Goal: Task Accomplishment & Management: Use online tool/utility

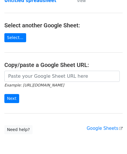
scroll to position [83, 0]
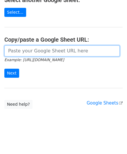
click at [23, 53] on input "url" at bounding box center [61, 50] width 115 height 11
paste input "[URL][DOMAIN_NAME]"
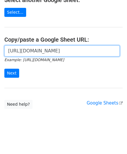
scroll to position [0, 130]
type input "[URL][DOMAIN_NAME]"
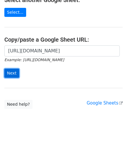
click at [14, 72] on input "Next" at bounding box center [11, 73] width 15 height 9
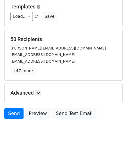
scroll to position [58, 0]
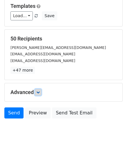
click at [40, 93] on link at bounding box center [38, 92] width 6 height 6
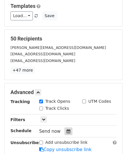
click at [67, 130] on icon at bounding box center [69, 131] width 4 height 4
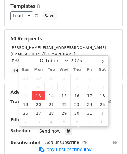
type input "2025-10-13 12:00"
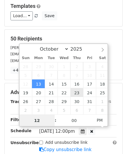
paste input "Hour"
type input "2"
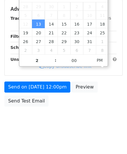
type input "2025-10-13 14:00"
click at [85, 116] on body "New Campaign Daily emails left: 50 Google Sheet: Untitled spreadsheet Variables…" at bounding box center [63, 9] width 127 height 246
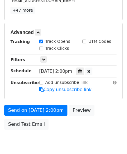
scroll to position [141, 0]
